Goal: Task Accomplishment & Management: Complete application form

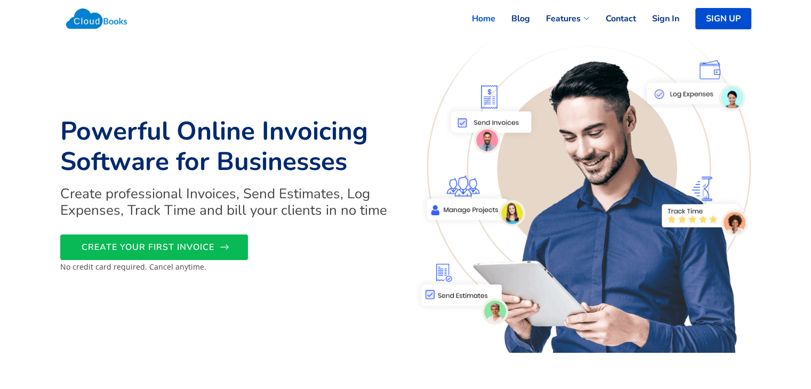
click at [193, 247] on span "CREATE YOUR FIRST INVOICE" at bounding box center [148, 247] width 133 height 0
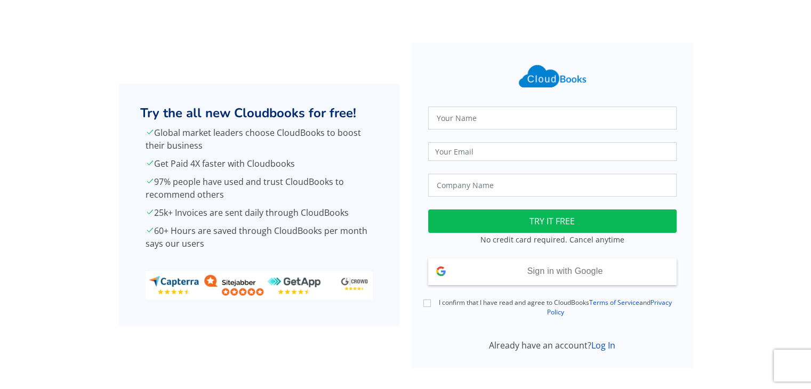
scroll to position [11, 0]
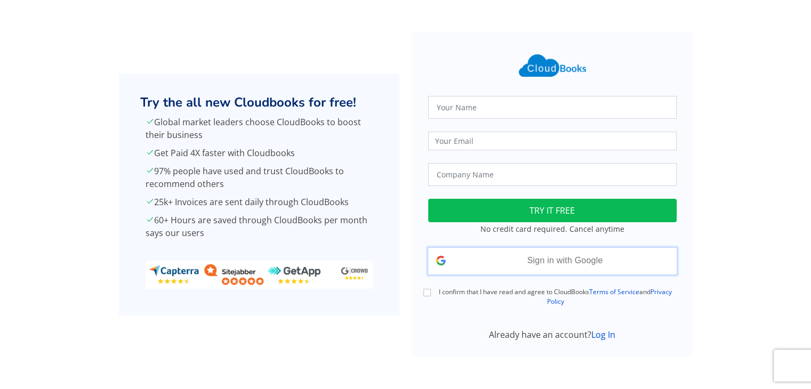
click at [602, 263] on span "Sign in with Google" at bounding box center [565, 260] width 76 height 9
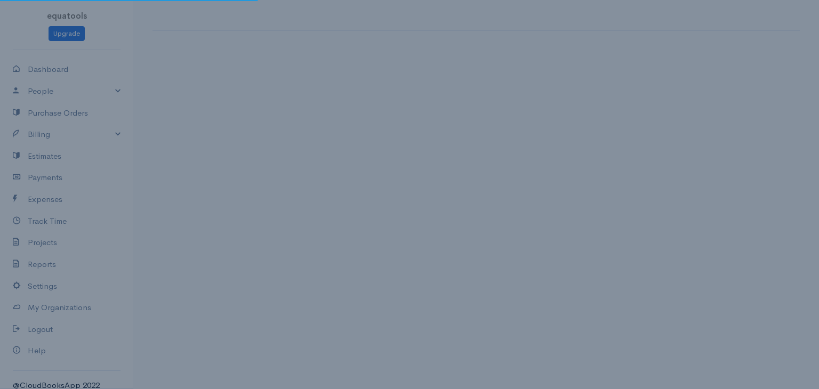
select select "[GEOGRAPHIC_DATA]"
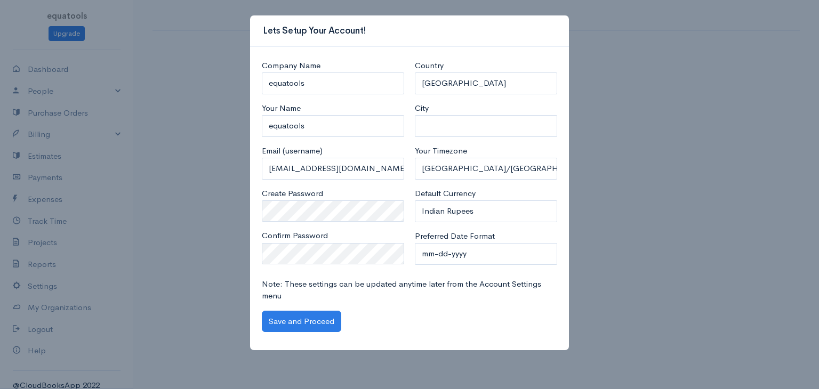
click at [299, 308] on div "Note: These settings can be updated anytime later from the Account Settings men…" at bounding box center [409, 305] width 306 height 54
click at [312, 320] on button "Save and Proceed" at bounding box center [301, 322] width 79 height 22
click at [674, 94] on div "Lets Setup Your Account! Company Name equatools Your Name equatools Email (user…" at bounding box center [409, 194] width 819 height 389
click at [324, 333] on div "Company Name equatools Your Name equatools Email (username) equatools@gmail.com…" at bounding box center [409, 199] width 319 height 304
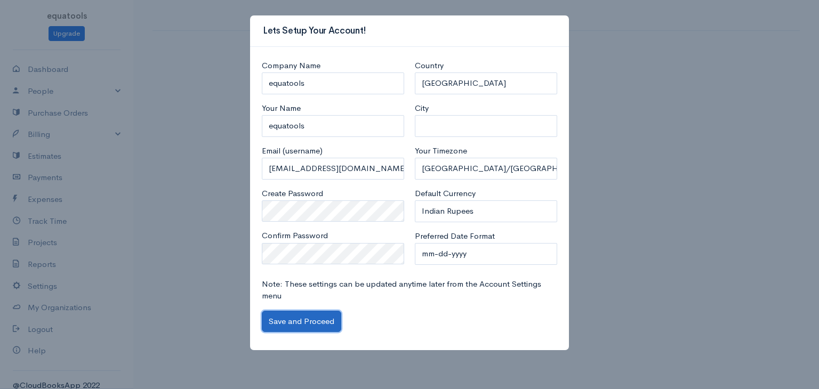
click at [322, 326] on button "Save and Proceed" at bounding box center [301, 322] width 79 height 22
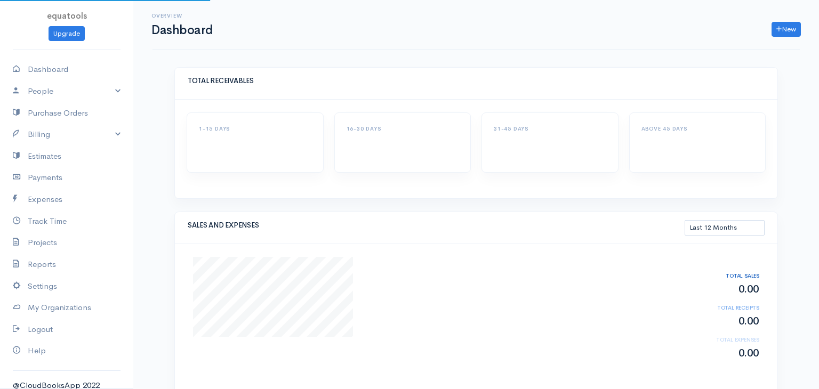
select select "365"
click at [100, 94] on link "People" at bounding box center [66, 92] width 133 height 22
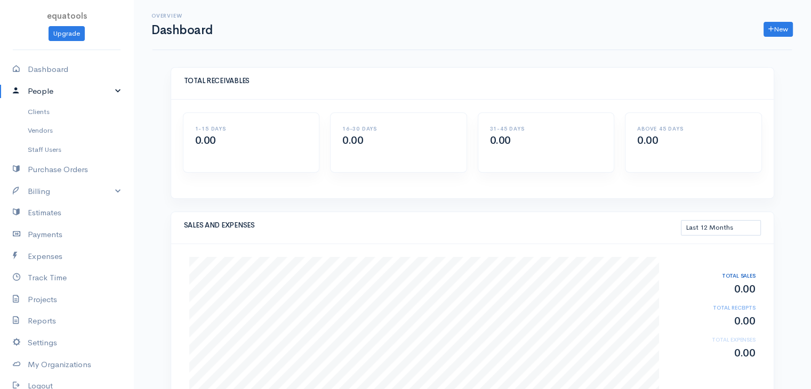
click at [100, 94] on link "People" at bounding box center [66, 92] width 133 height 22
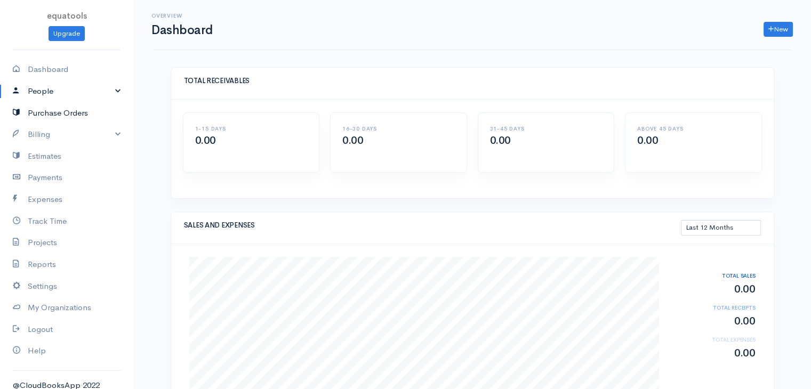
click at [101, 113] on link "Purchase Orders" at bounding box center [66, 113] width 133 height 22
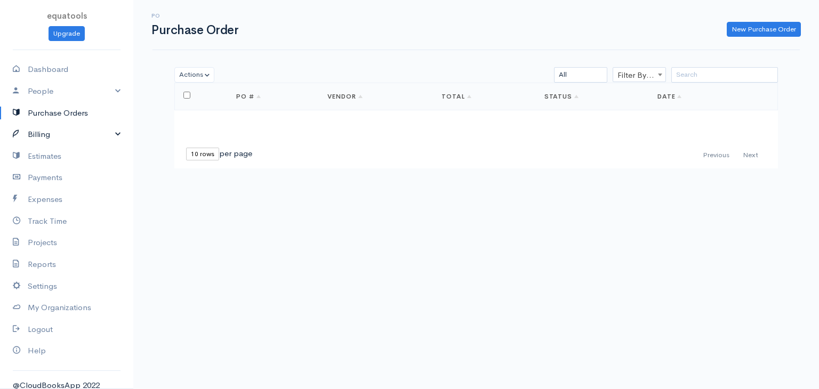
click at [104, 131] on link "Billing" at bounding box center [66, 135] width 133 height 22
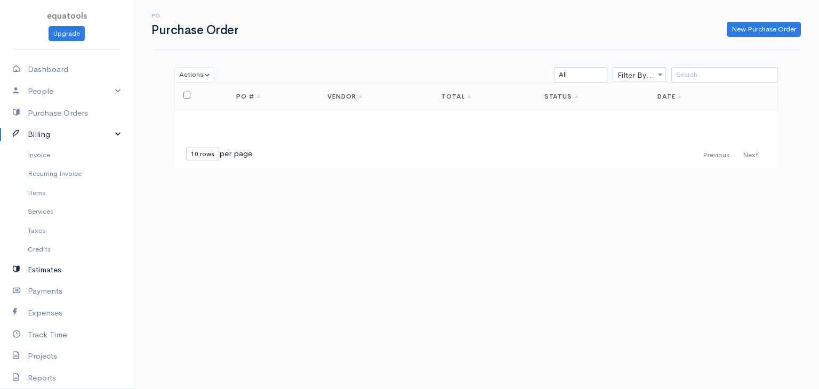
click at [44, 268] on link "Estimates" at bounding box center [66, 270] width 133 height 22
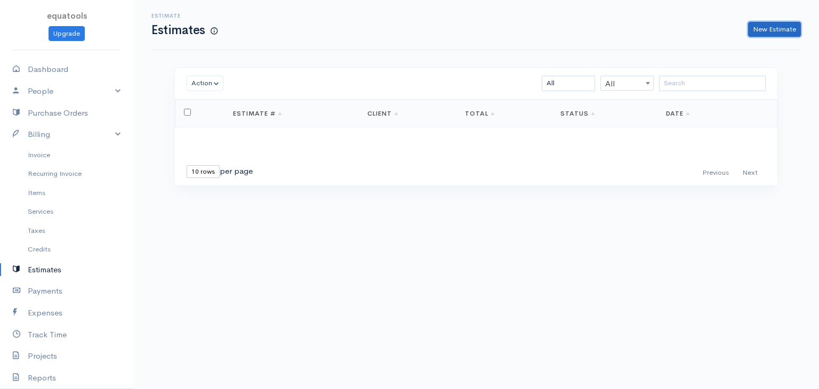
click at [760, 32] on link "New Estimate" at bounding box center [774, 29] width 53 height 15
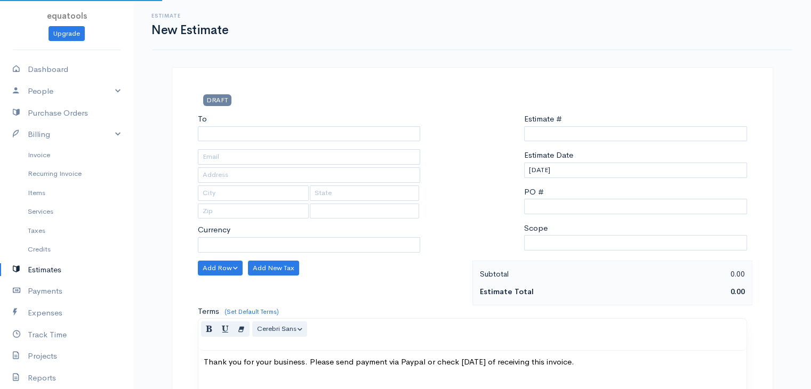
select select "INR"
type input "0000000001"
select select "India"
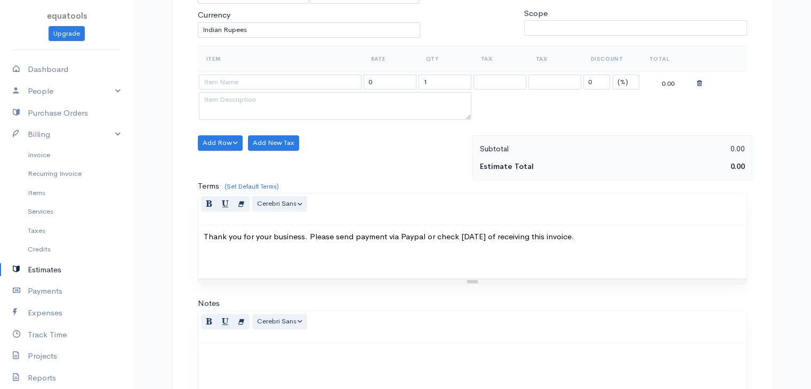
scroll to position [252, 0]
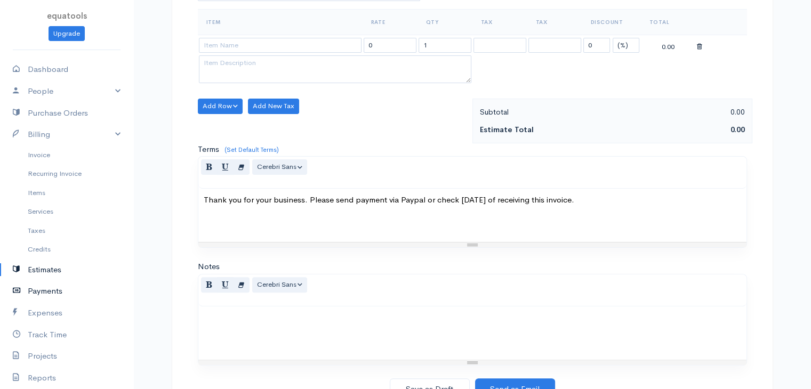
click at [47, 293] on link "Payments" at bounding box center [66, 291] width 133 height 22
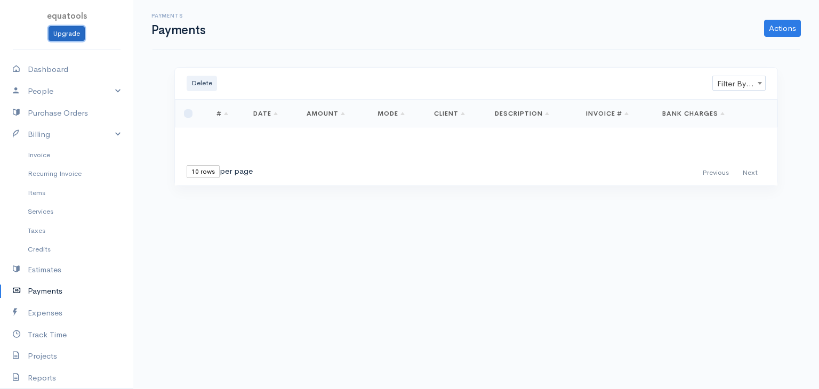
click at [61, 38] on link "Upgrade" at bounding box center [67, 33] width 36 height 15
